Goal: Task Accomplishment & Management: Use online tool/utility

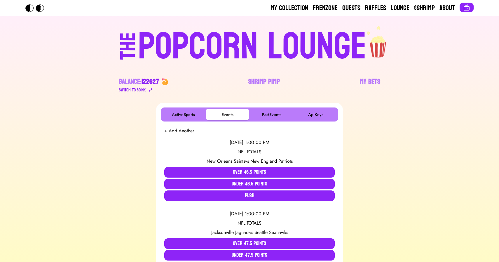
click at [234, 39] on div "POPCORN LOUNGE" at bounding box center [252, 46] width 229 height 37
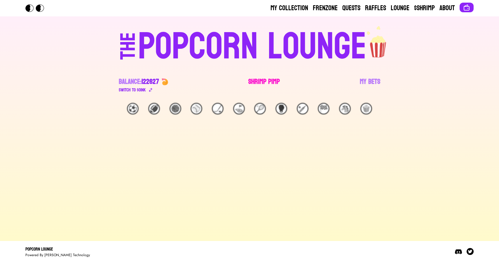
click at [249, 84] on link "Shrimp Pimp" at bounding box center [264, 85] width 32 height 16
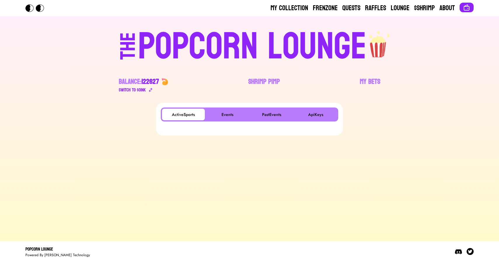
click at [215, 122] on div "ActiveSports Events PastEvents ApiKeys" at bounding box center [250, 118] width 178 height 23
click at [226, 112] on button "Events" at bounding box center [227, 115] width 43 height 12
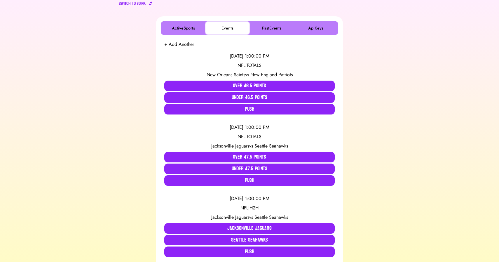
scroll to position [87, 0]
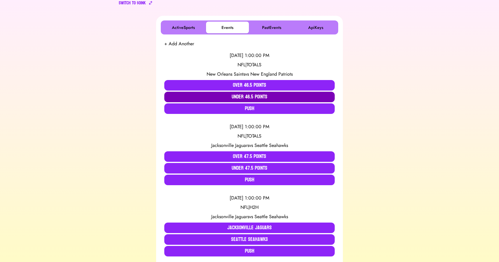
click at [230, 93] on button "Under 46.5 Points" at bounding box center [249, 97] width 170 height 11
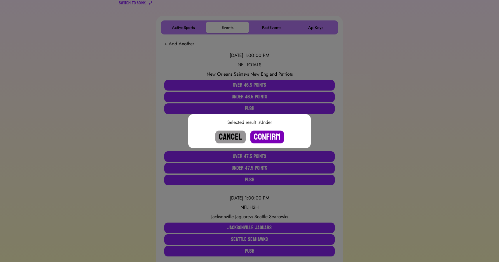
click at [262, 137] on button "Confirm" at bounding box center [267, 136] width 34 height 13
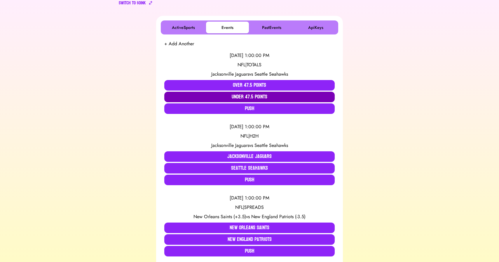
click at [222, 99] on button "Under 47.5 Points" at bounding box center [249, 97] width 170 height 11
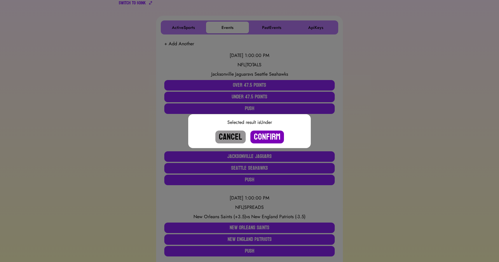
click at [270, 136] on button "Confirm" at bounding box center [267, 136] width 34 height 13
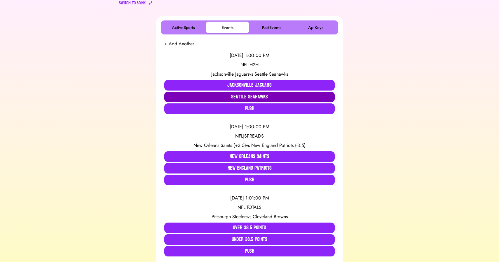
click at [233, 98] on button "Seattle Seahawks" at bounding box center [249, 97] width 170 height 11
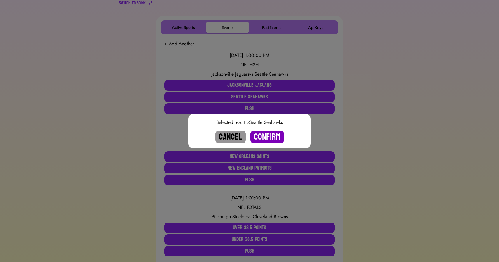
click at [263, 137] on button "Confirm" at bounding box center [267, 136] width 34 height 13
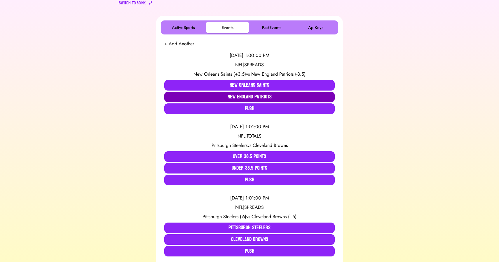
click at [243, 98] on button "New England Patriots" at bounding box center [249, 97] width 170 height 11
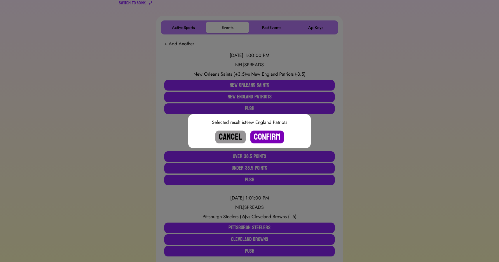
click at [270, 137] on button "Confirm" at bounding box center [267, 136] width 34 height 13
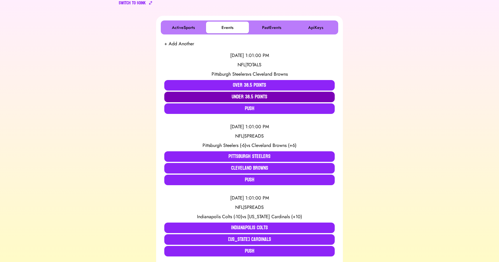
click at [217, 93] on button "Under 38.5 Points" at bounding box center [249, 97] width 170 height 11
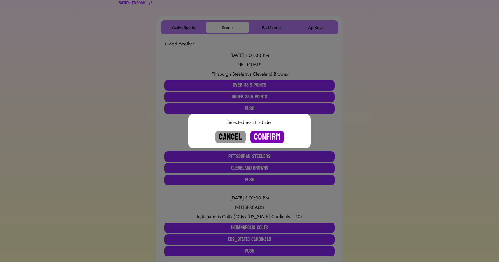
click at [271, 138] on button "Confirm" at bounding box center [267, 136] width 34 height 13
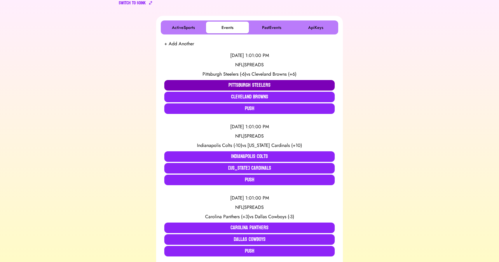
click at [247, 85] on button "Pittsburgh Steelers" at bounding box center [249, 85] width 170 height 11
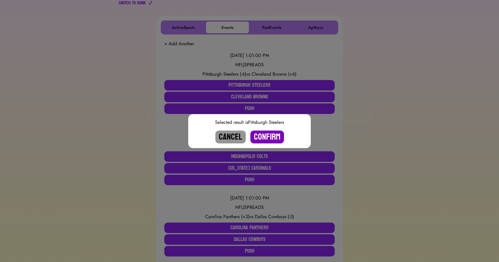
click at [272, 135] on button "Confirm" at bounding box center [267, 136] width 34 height 13
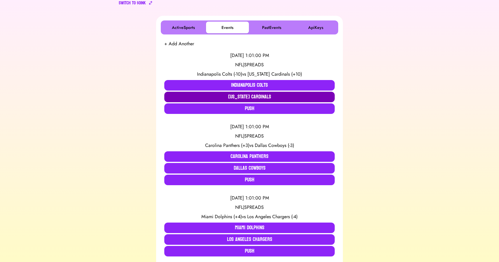
click at [241, 98] on button "Arizona Cardinals" at bounding box center [249, 97] width 170 height 11
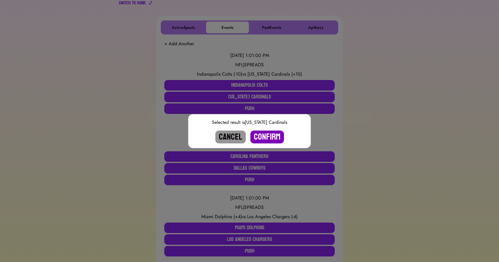
click at [269, 136] on button "Confirm" at bounding box center [267, 136] width 34 height 13
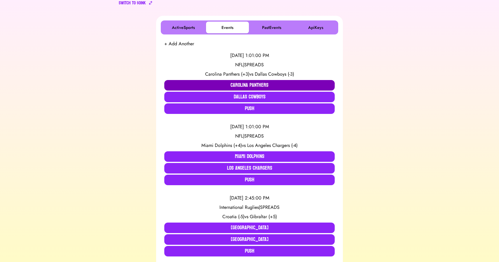
click at [219, 85] on button "Carolina Panthers" at bounding box center [249, 85] width 170 height 11
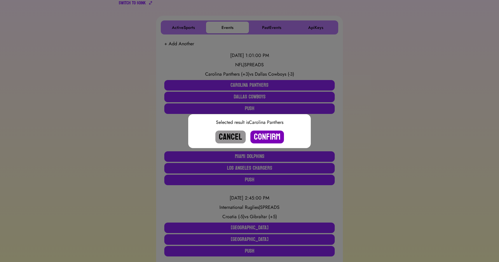
click at [260, 133] on button "Confirm" at bounding box center [267, 136] width 34 height 13
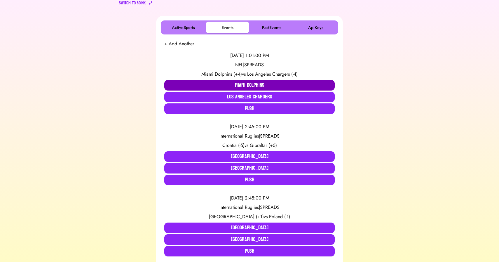
click at [225, 83] on button "Miami Dolphins" at bounding box center [249, 85] width 170 height 11
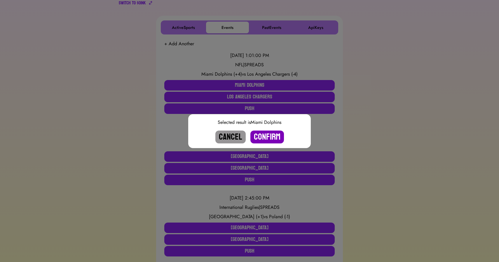
click at [261, 133] on button "Confirm" at bounding box center [267, 136] width 34 height 13
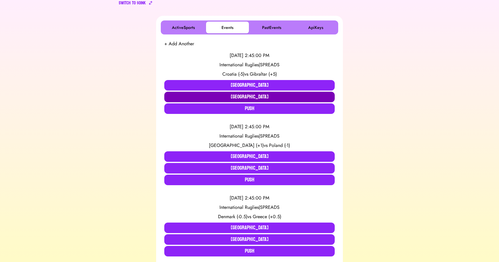
click at [235, 96] on button "Gibraltar" at bounding box center [249, 97] width 170 height 11
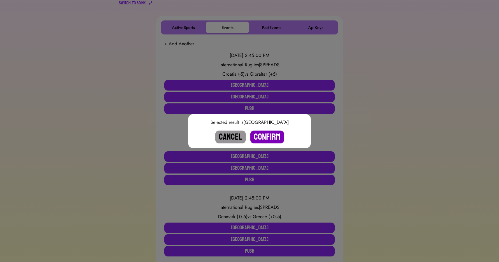
click at [264, 137] on button "Confirm" at bounding box center [267, 136] width 34 height 13
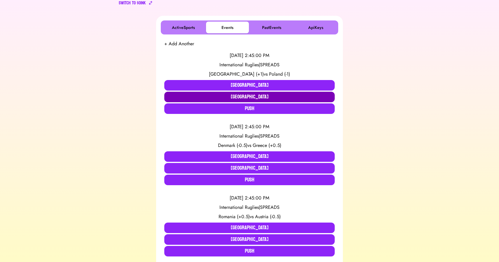
click at [246, 94] on button "Poland" at bounding box center [249, 97] width 170 height 11
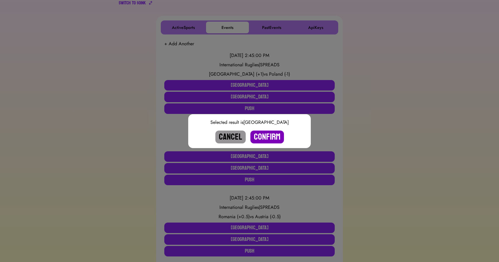
click at [263, 136] on button "Confirm" at bounding box center [267, 136] width 34 height 13
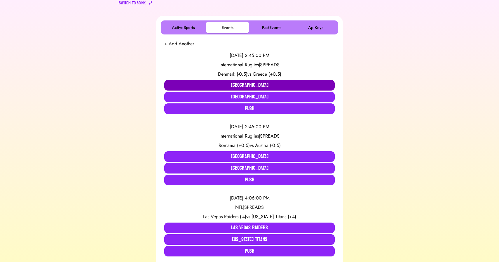
click at [219, 84] on button "Denmark" at bounding box center [249, 85] width 170 height 11
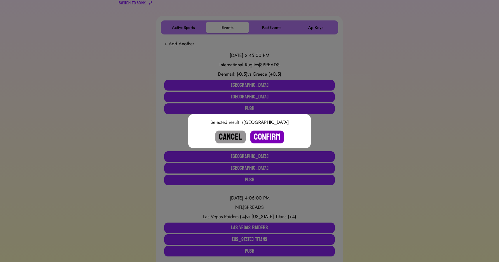
click at [271, 138] on button "Confirm" at bounding box center [267, 136] width 34 height 13
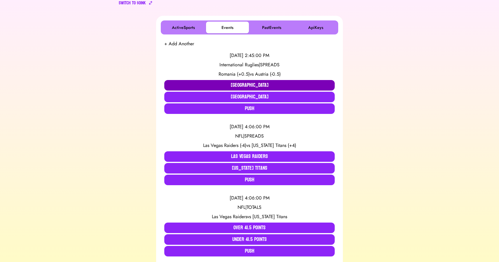
click at [238, 85] on button "Romania" at bounding box center [249, 85] width 170 height 11
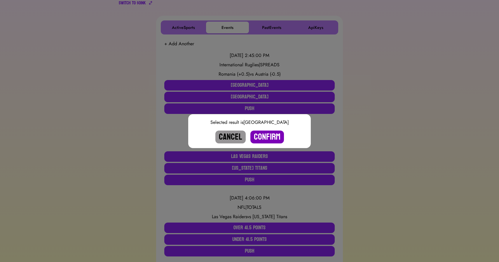
click at [264, 135] on button "Confirm" at bounding box center [267, 136] width 34 height 13
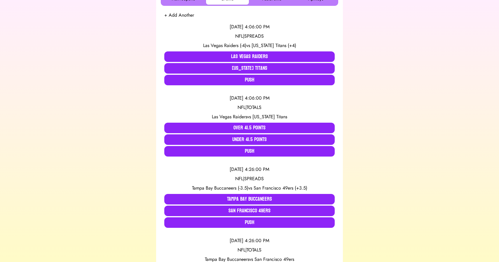
scroll to position [117, 0]
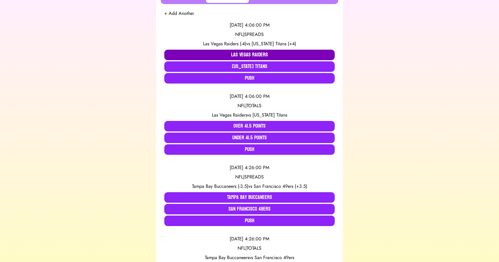
click at [213, 53] on button "Las Vegas Raiders" at bounding box center [249, 55] width 170 height 11
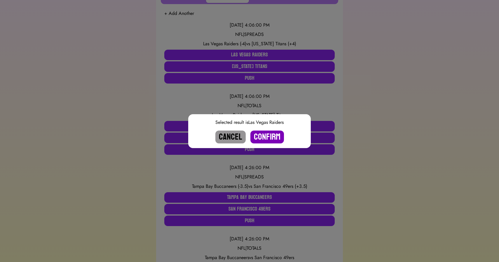
click at [264, 135] on button "Confirm" at bounding box center [267, 136] width 34 height 13
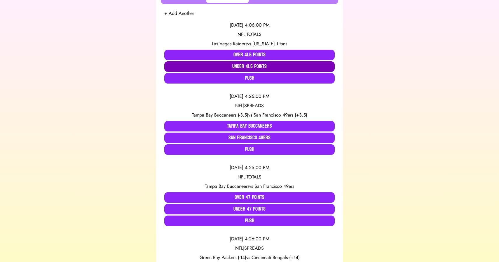
click at [255, 67] on button "Under 41.5 Points" at bounding box center [249, 66] width 170 height 11
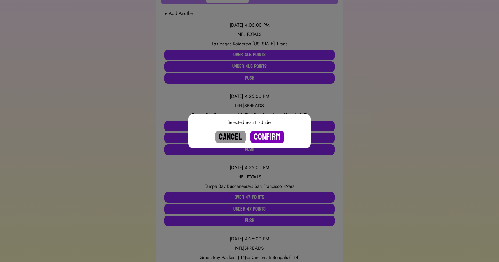
click at [268, 133] on button "Confirm" at bounding box center [267, 136] width 34 height 13
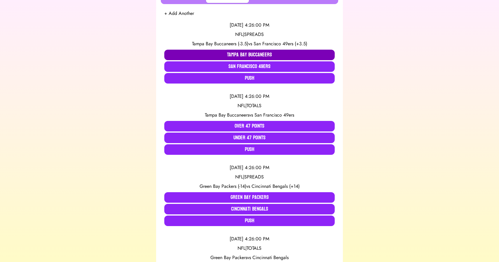
click at [232, 52] on button "Tampa Bay Buccaneers" at bounding box center [249, 55] width 170 height 11
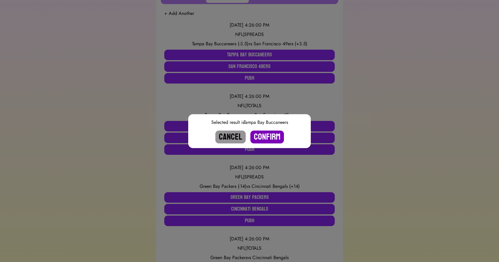
click at [266, 133] on button "Confirm" at bounding box center [267, 136] width 34 height 13
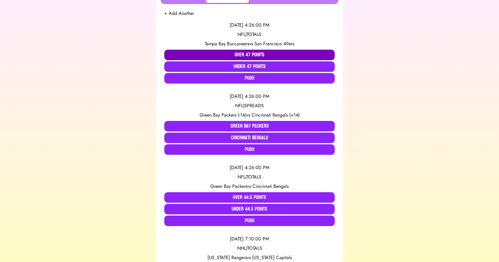
click at [235, 54] on button "Over 47 Points" at bounding box center [249, 55] width 170 height 11
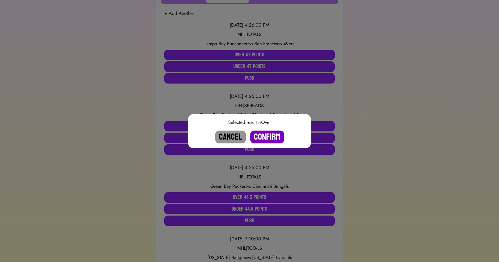
click at [267, 138] on button "Confirm" at bounding box center [267, 136] width 34 height 13
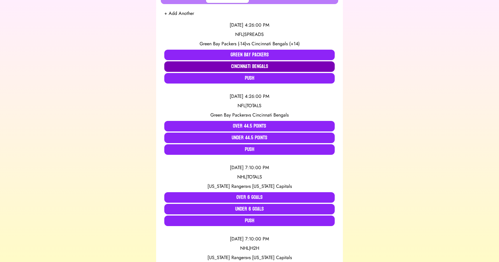
click at [248, 67] on button "Cincinnati Bengals" at bounding box center [249, 66] width 170 height 11
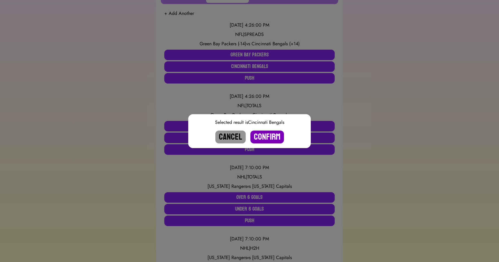
click at [267, 135] on button "Confirm" at bounding box center [267, 136] width 34 height 13
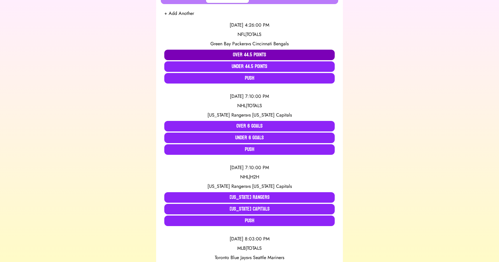
click at [199, 53] on button "Over 44.5 Points" at bounding box center [249, 55] width 170 height 11
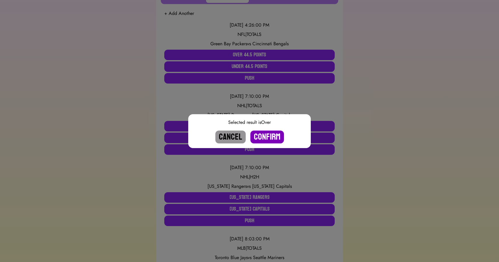
click at [260, 135] on button "Confirm" at bounding box center [267, 136] width 34 height 13
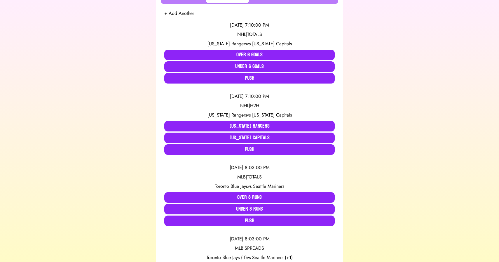
scroll to position [0, 0]
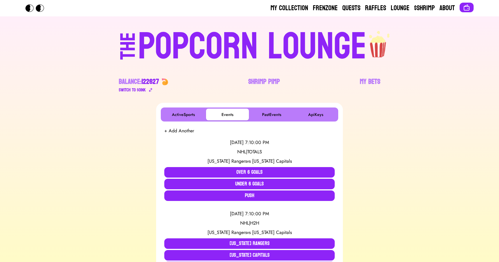
click at [213, 58] on div "POPCORN LOUNGE" at bounding box center [252, 46] width 229 height 37
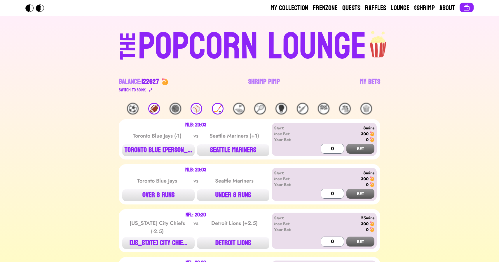
click at [155, 108] on div "🏈" at bounding box center [154, 109] width 12 height 12
